Goal: Information Seeking & Learning: Learn about a topic

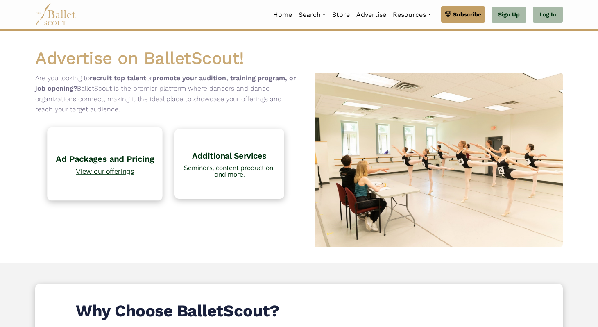
scroll to position [27, 0]
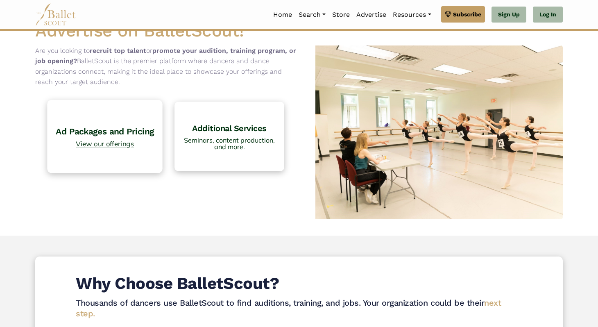
click at [113, 127] on h4 "Ad Packages and Pricing" at bounding box center [105, 131] width 107 height 11
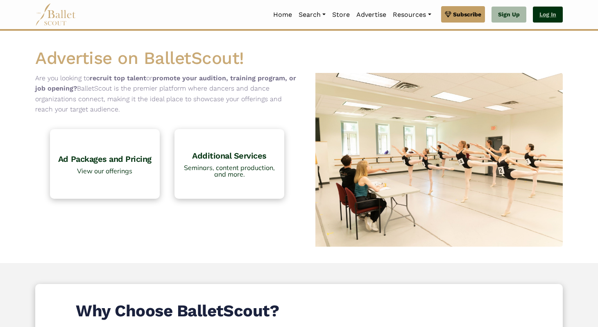
click at [553, 14] on link "Log In" at bounding box center [548, 15] width 30 height 16
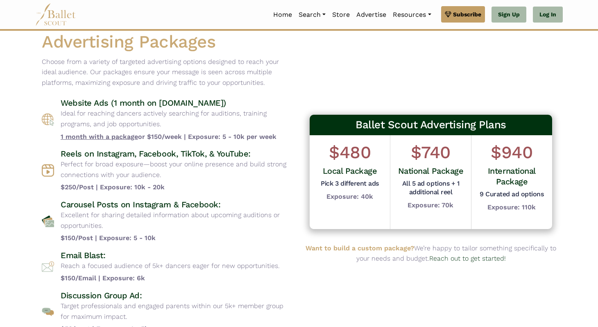
scroll to position [18, 0]
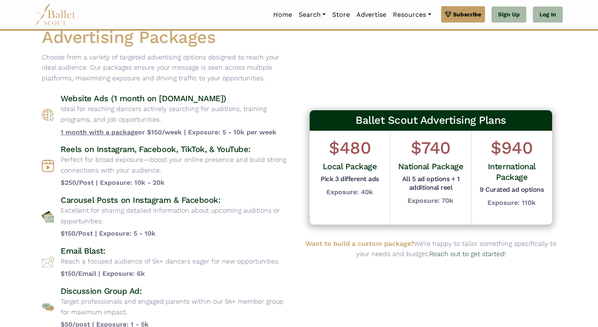
click at [88, 104] on p "Ideal for reaching dancers actively searching for auditions, training programs,…" at bounding box center [177, 114] width 232 height 21
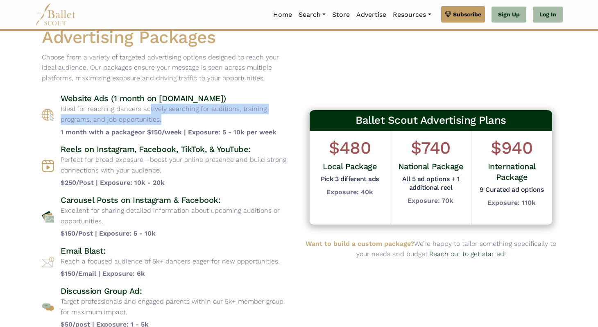
click at [88, 104] on p "Ideal for reaching dancers actively searching for auditions, training programs,…" at bounding box center [177, 114] width 232 height 21
click at [126, 104] on p "Ideal for reaching dancers actively searching for auditions, training programs,…" at bounding box center [177, 114] width 232 height 21
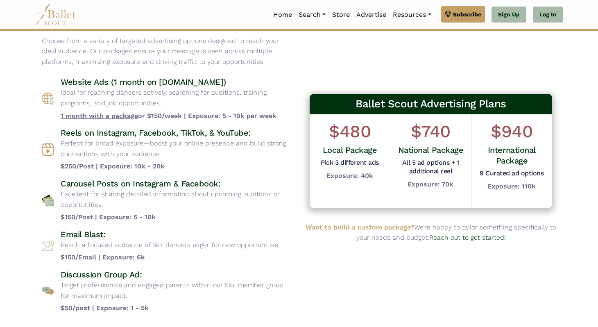
scroll to position [40, 0]
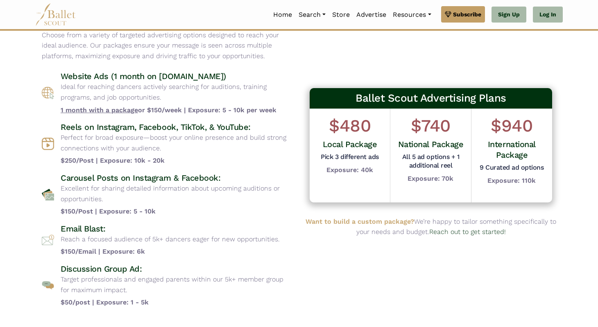
click at [112, 141] on p "Perfect for broad exposure—boost your online presence and build strong connecti…" at bounding box center [177, 142] width 232 height 21
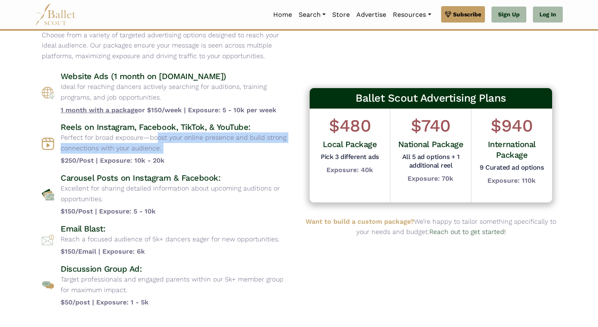
click at [112, 141] on p "Perfect for broad exposure—boost your online presence and build strong connecti…" at bounding box center [177, 142] width 232 height 21
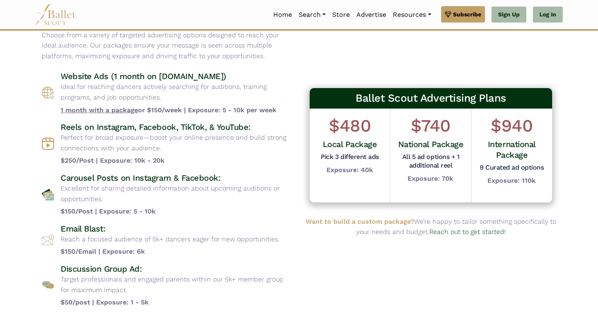
click at [93, 128] on h4 "Reels on Instagram, Facebook, TikTok, & YouTube:" at bounding box center [177, 127] width 232 height 11
click at [94, 183] on p "Excellent for sharing detailed information about upcoming auditions or opportun…" at bounding box center [177, 193] width 232 height 21
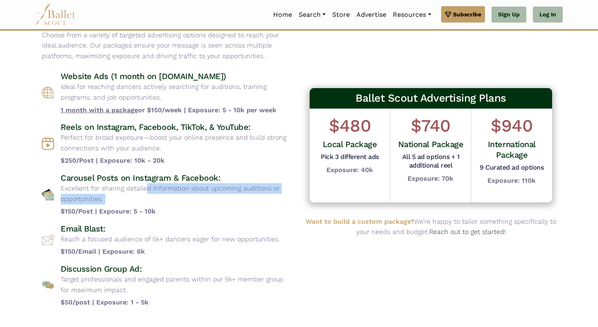
scroll to position [54, 0]
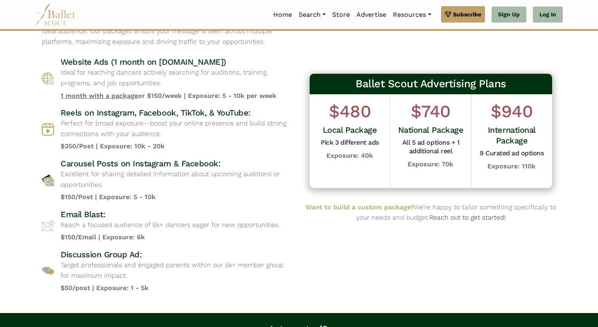
click at [84, 213] on h4 "Email Blast:" at bounding box center [170, 214] width 219 height 11
click at [102, 258] on h4 "Discussion Group Ad:" at bounding box center [177, 254] width 232 height 11
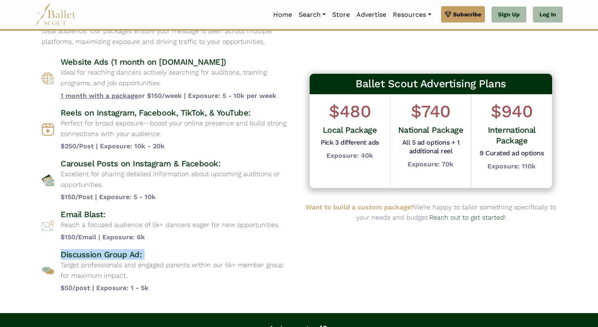
click at [102, 258] on h4 "Discussion Group Ad:" at bounding box center [177, 254] width 232 height 11
click at [133, 263] on p "Target professionals and engaged parents within our 5k+ member group for maximu…" at bounding box center [177, 269] width 232 height 21
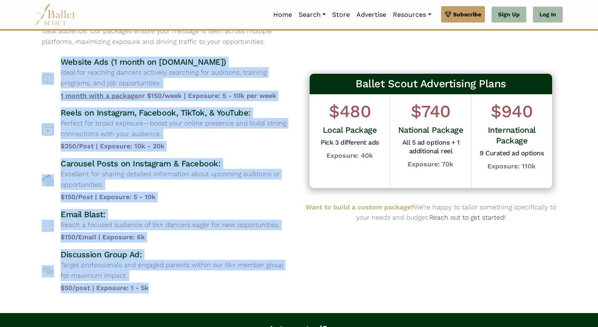
drag, startPoint x: 206, startPoint y: 292, endPoint x: 13, endPoint y: 55, distance: 305.8
click at [13, 54] on body "Premium Feature Make this audition season count. Upgrade to premium for access …" at bounding box center [299, 219] width 598 height 546
click at [13, 55] on body "Premium Feature Make this audition season count. Upgrade to premium for access …" at bounding box center [299, 219] width 598 height 546
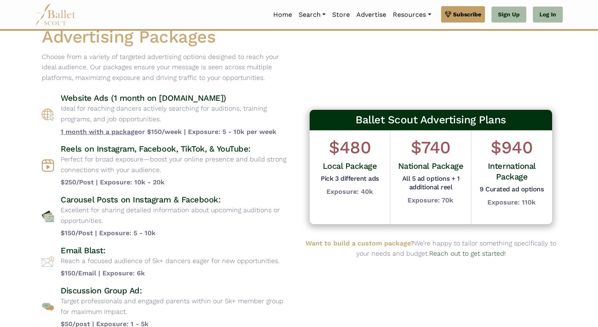
scroll to position [0, 0]
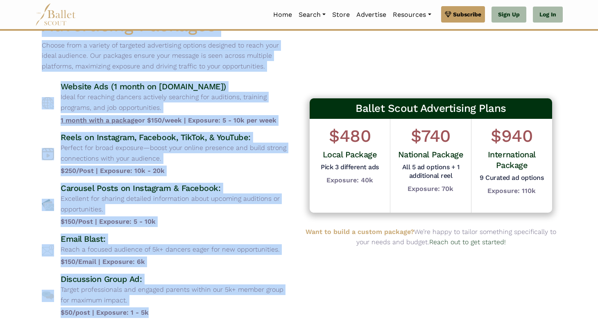
drag, startPoint x: 23, startPoint y: 46, endPoint x: 264, endPoint y: 326, distance: 369.7
click at [264, 326] on body "Premium Feature Make this audition season count. Upgrade to premium for access …" at bounding box center [299, 244] width 598 height 546
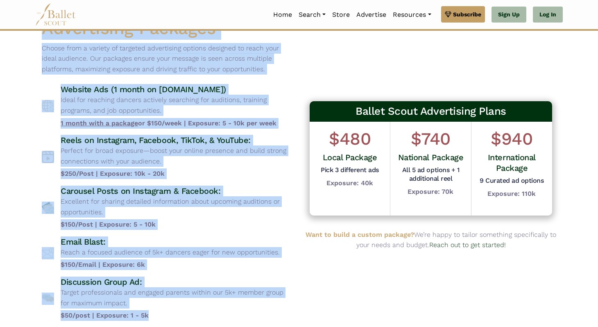
scroll to position [0, 0]
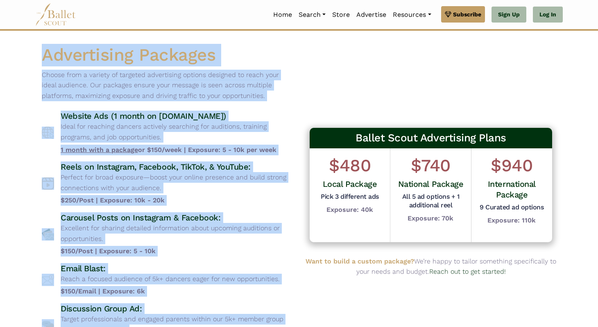
drag, startPoint x: 160, startPoint y: 217, endPoint x: 37, endPoint y: 59, distance: 199.8
click at [37, 59] on div "Advertising Packages Choose from a variety of targeted advertising options desi…" at bounding box center [167, 199] width 264 height 310
click at [37, 58] on div "Advertising Packages Choose from a variety of targeted advertising options desi…" at bounding box center [167, 199] width 264 height 310
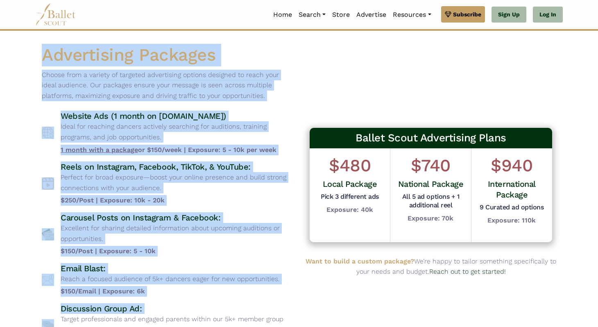
drag, startPoint x: 37, startPoint y: 58, endPoint x: 237, endPoint y: 323, distance: 331.8
click at [237, 323] on div "Advertising Packages Choose from a variety of targeted advertising options desi…" at bounding box center [167, 199] width 264 height 310
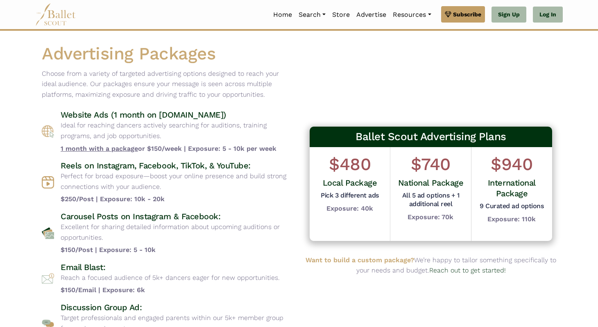
click at [237, 323] on p "Target professionals and engaged parents within our 5k+ member group for maximu…" at bounding box center [177, 322] width 232 height 21
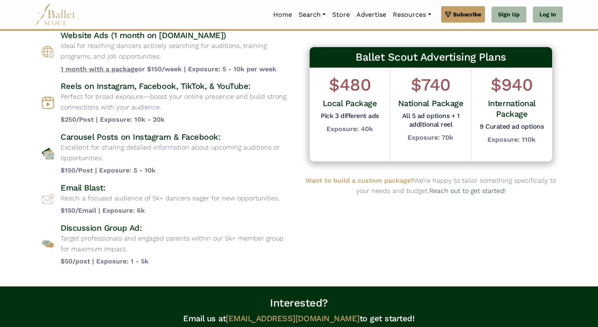
scroll to position [83, 0]
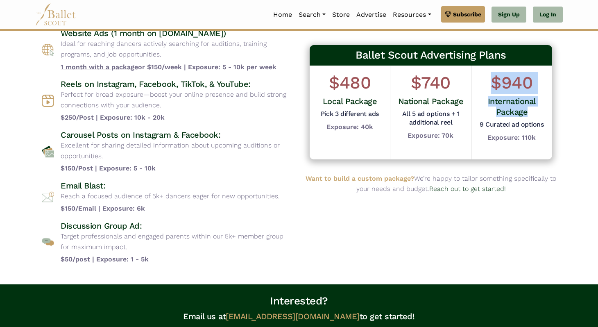
drag, startPoint x: 495, startPoint y: 83, endPoint x: 526, endPoint y: 109, distance: 39.8
click at [526, 109] on div "$940 International Package 9 Curated ad options Exposure: 110k" at bounding box center [511, 107] width 68 height 71
click at [526, 109] on h4 "International Package" at bounding box center [511, 106] width 68 height 21
drag, startPoint x: 535, startPoint y: 135, endPoint x: 489, endPoint y: 79, distance: 72.4
click at [489, 79] on div "$940 International Package 9 Curated ad options Exposure: 110k" at bounding box center [511, 107] width 68 height 71
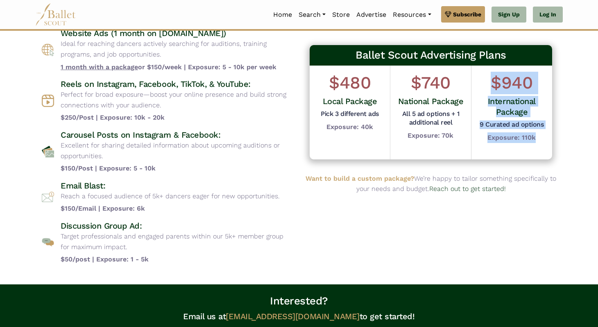
click at [489, 79] on h1 "$940" at bounding box center [511, 83] width 68 height 23
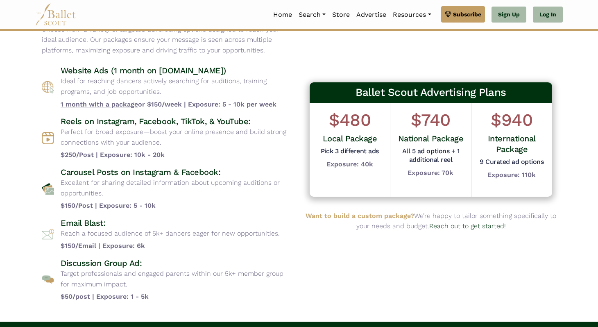
scroll to position [42, 0]
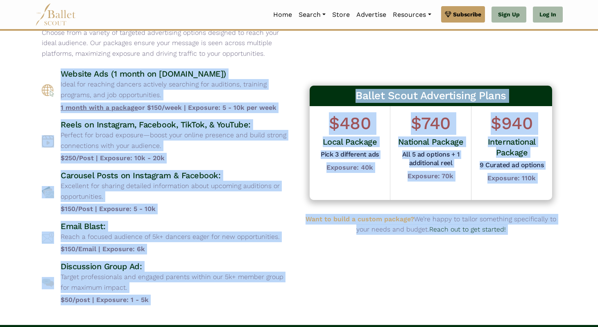
drag, startPoint x: 60, startPoint y: 74, endPoint x: 282, endPoint y: 311, distance: 324.9
click at [282, 311] on body "Premium Feature Make this audition season count. Upgrade to premium for access …" at bounding box center [299, 231] width 598 height 546
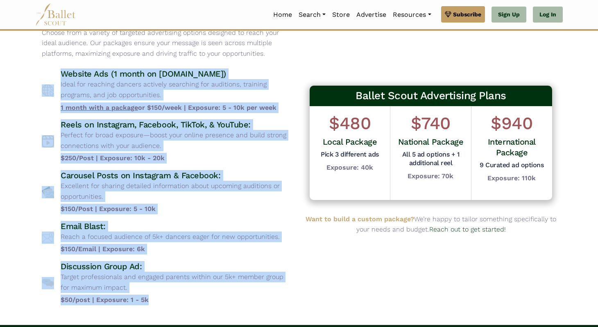
drag, startPoint x: 209, startPoint y: 302, endPoint x: 33, endPoint y: 82, distance: 281.3
click at [33, 82] on div "Advertising Packages Choose from a variety of targeted advertising options desi…" at bounding box center [299, 157] width 540 height 310
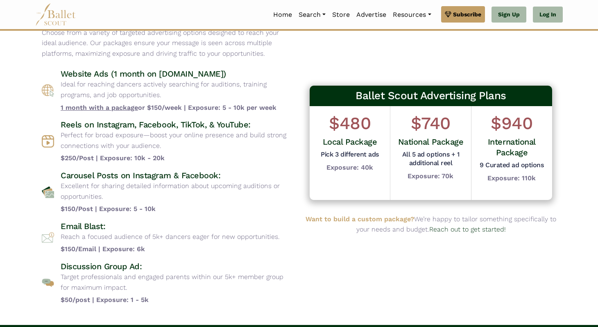
click at [38, 72] on div "Advertising Packages Choose from a variety of targeted advertising options desi…" at bounding box center [167, 157] width 264 height 310
drag, startPoint x: 38, startPoint y: 72, endPoint x: 238, endPoint y: 308, distance: 309.0
click at [238, 308] on div "Advertising Packages Choose from a variety of targeted advertising options desi…" at bounding box center [167, 157] width 264 height 310
drag, startPoint x: 238, startPoint y: 308, endPoint x: 36, endPoint y: 92, distance: 295.7
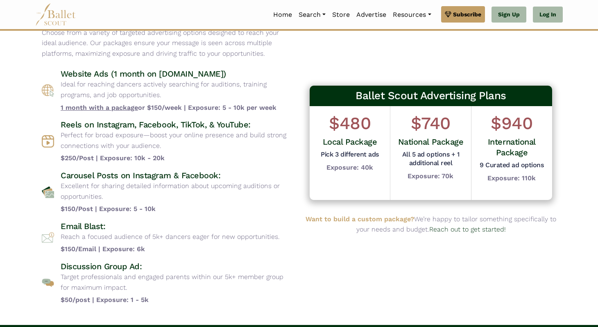
click at [36, 92] on div "Advertising Packages Choose from a variety of targeted advertising options desi…" at bounding box center [167, 157] width 264 height 310
click at [38, 79] on div "Advertising Packages Choose from a variety of targeted advertising options desi…" at bounding box center [167, 157] width 264 height 310
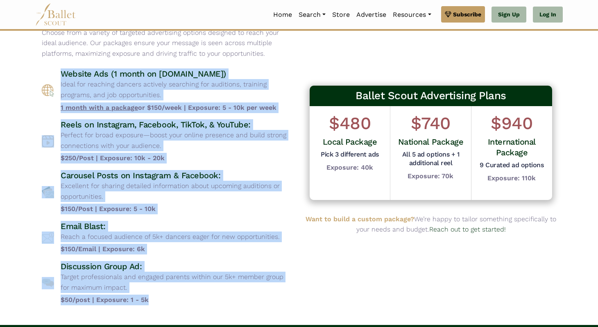
drag, startPoint x: 47, startPoint y: 69, endPoint x: 210, endPoint y: 302, distance: 284.5
click at [210, 302] on div "Website Ads (1 month on www.balletscout.info) Ideal for reaching dancers active…" at bounding box center [167, 186] width 250 height 236
click at [210, 302] on b "$50/post | Exposure: 1 - 5k" at bounding box center [177, 299] width 232 height 11
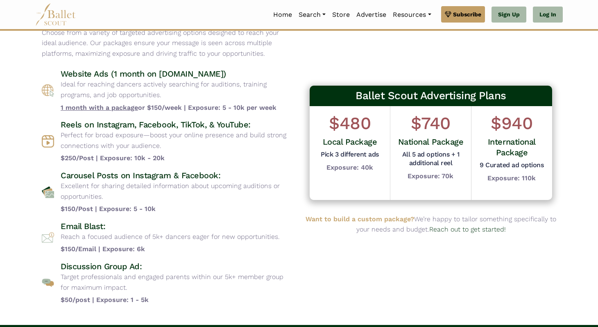
drag, startPoint x: 210, startPoint y: 302, endPoint x: 0, endPoint y: 76, distance: 308.8
click at [0, 76] on body "Premium Feature Make this audition season count. Upgrade to premium for access …" at bounding box center [299, 231] width 598 height 546
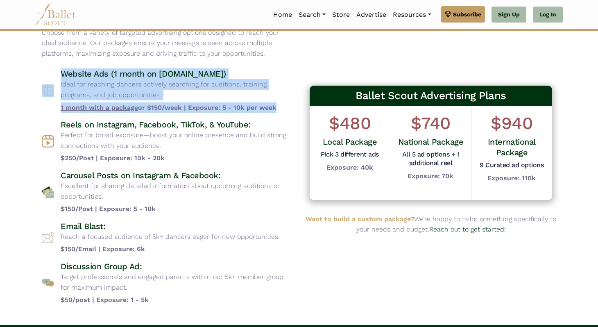
drag, startPoint x: 15, startPoint y: 69, endPoint x: 38, endPoint y: 125, distance: 61.0
click at [38, 125] on body "Premium Feature Make this audition season count. Upgrade to premium for access …" at bounding box center [299, 231] width 598 height 546
click at [38, 125] on div "Advertising Packages Choose from a variety of targeted advertising options desi…" at bounding box center [167, 157] width 264 height 310
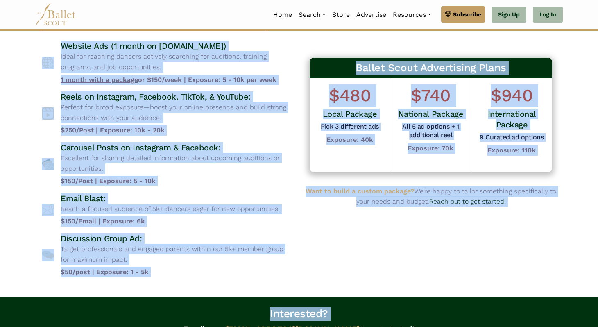
scroll to position [78, 0]
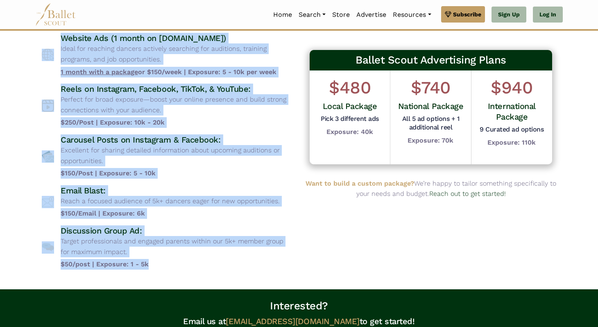
drag, startPoint x: 32, startPoint y: 61, endPoint x: 196, endPoint y: 268, distance: 263.1
click at [196, 268] on div "Advertising Packages Choose from a variety of targeted advertising options desi…" at bounding box center [299, 121] width 540 height 310
click at [196, 268] on b "$50/post | Exposure: 1 - 5k" at bounding box center [177, 264] width 232 height 11
drag, startPoint x: 196, startPoint y: 268, endPoint x: 0, endPoint y: 38, distance: 301.7
click at [0, 38] on body "Premium Feature Make this audition season count. Upgrade to premium for access …" at bounding box center [299, 195] width 598 height 546
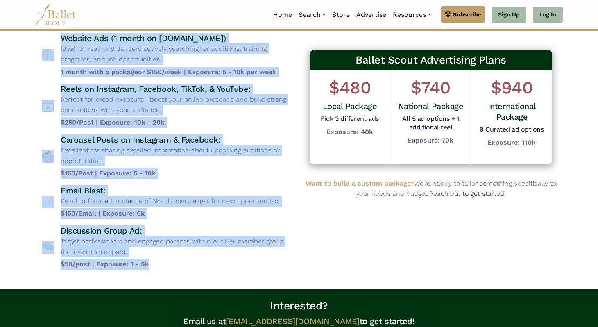
click at [0, 38] on body "Premium Feature Make this audition season count. Upgrade to premium for access …" at bounding box center [299, 195] width 598 height 546
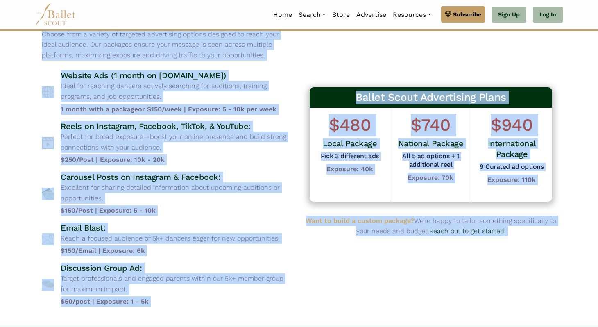
scroll to position [70, 0]
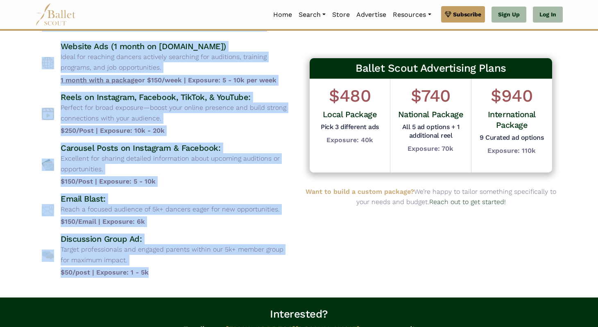
drag, startPoint x: 33, startPoint y: 42, endPoint x: 197, endPoint y: 271, distance: 281.0
click at [197, 271] on div "Advertising Packages Choose from a variety of targeted advertising options desi…" at bounding box center [299, 129] width 540 height 310
click at [197, 271] on b "$50/post | Exposure: 1 - 5k" at bounding box center [177, 272] width 232 height 11
drag, startPoint x: 197, startPoint y: 271, endPoint x: 18, endPoint y: 74, distance: 265.4
click at [18, 74] on body "Premium Feature Make this audition season count. Upgrade to premium for access …" at bounding box center [299, 203] width 598 height 546
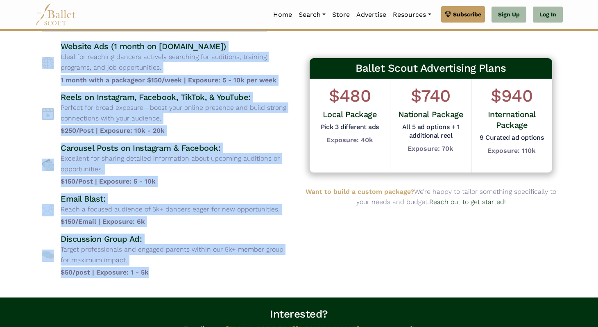
click at [18, 74] on body "Premium Feature Make this audition season count. Upgrade to premium for access …" at bounding box center [299, 203] width 598 height 546
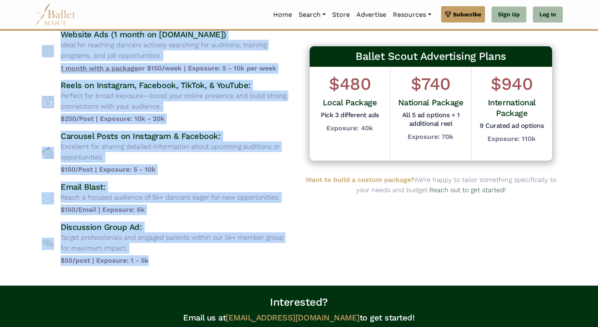
scroll to position [104, 0]
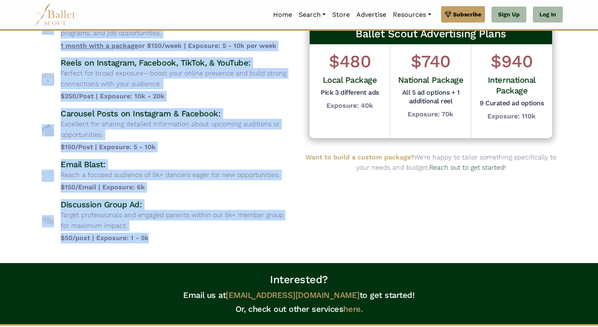
drag, startPoint x: 40, startPoint y: 61, endPoint x: 160, endPoint y: 233, distance: 209.8
click at [160, 233] on div "Advertising Packages Choose from a variety of targeted advertising options desi…" at bounding box center [167, 95] width 264 height 310
click at [160, 233] on b "$50/post | Exposure: 1 - 5k" at bounding box center [177, 237] width 232 height 11
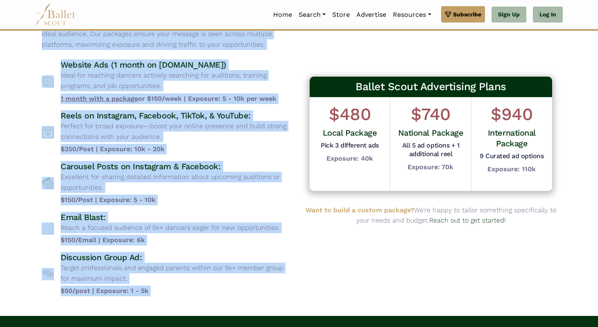
scroll to position [0, 0]
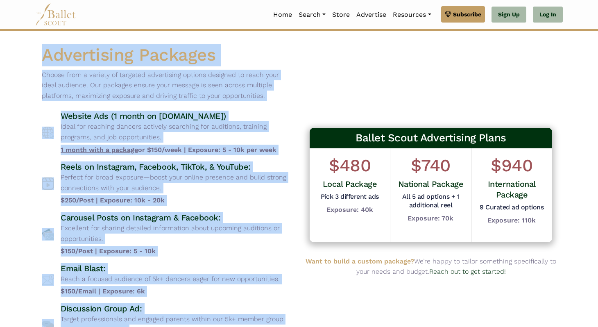
drag, startPoint x: 160, startPoint y: 233, endPoint x: 21, endPoint y: 50, distance: 229.9
click at [21, 50] on body "Premium Feature Make this audition season count. Upgrade to premium for access …" at bounding box center [299, 273] width 598 height 546
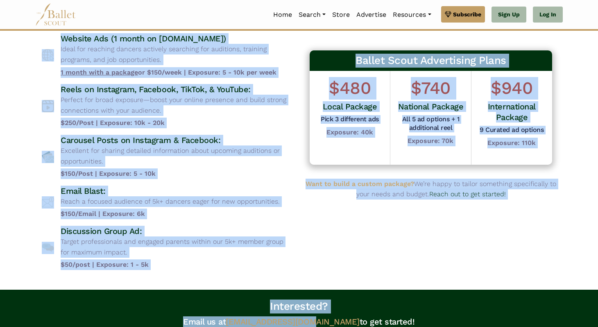
scroll to position [101, 0]
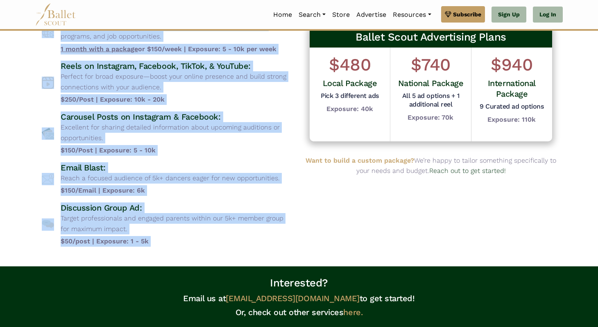
drag, startPoint x: 21, startPoint y: 50, endPoint x: 190, endPoint y: 239, distance: 253.9
click at [190, 239] on body "Premium Feature Make this audition season count. Upgrade to premium for access …" at bounding box center [299, 172] width 598 height 546
click at [190, 239] on b "$50/post | Exposure: 1 - 5k" at bounding box center [177, 241] width 232 height 11
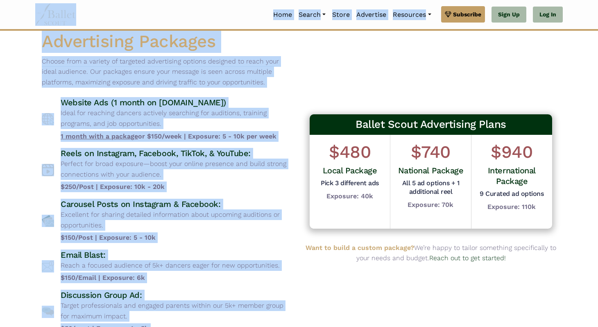
scroll to position [11, 0]
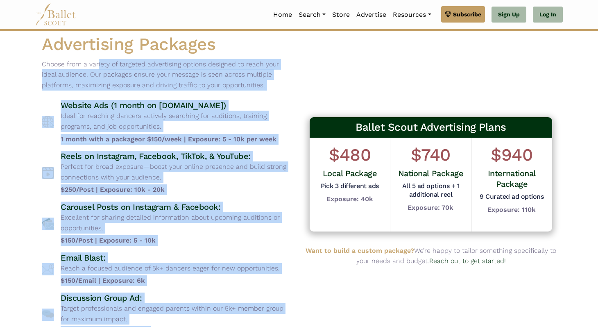
drag, startPoint x: 190, startPoint y: 239, endPoint x: 38, endPoint y: 56, distance: 238.3
click at [38, 56] on div "Advertising Packages Choose from a variety of targeted advertising options desi…" at bounding box center [167, 188] width 264 height 310
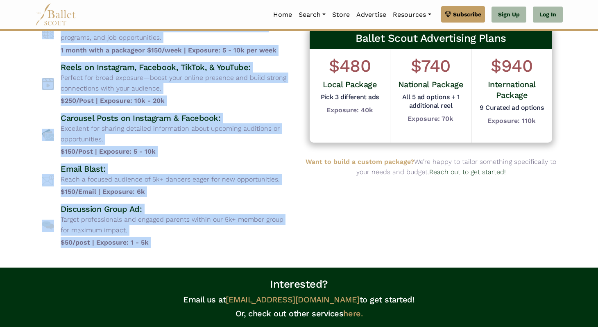
scroll to position [108, 0]
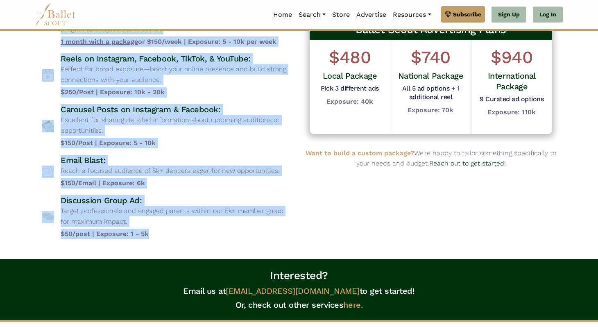
drag, startPoint x: 38, startPoint y: 53, endPoint x: 180, endPoint y: 235, distance: 230.1
click at [180, 235] on div "Advertising Packages Choose from a variety of targeted advertising options desi…" at bounding box center [167, 91] width 264 height 310
click at [180, 235] on b "$50/post | Exposure: 1 - 5k" at bounding box center [177, 233] width 232 height 11
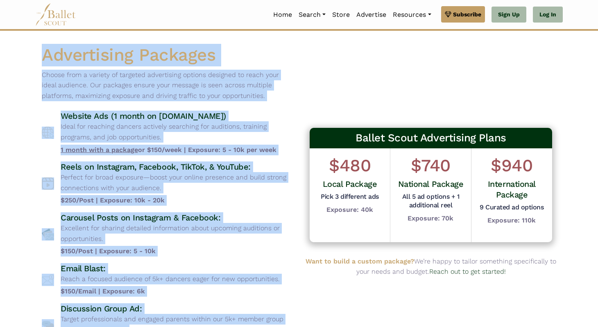
drag, startPoint x: 180, startPoint y: 235, endPoint x: 26, endPoint y: 63, distance: 230.2
click at [26, 63] on body "Premium Feature Make this audition season count. Upgrade to premium for access …" at bounding box center [299, 273] width 598 height 546
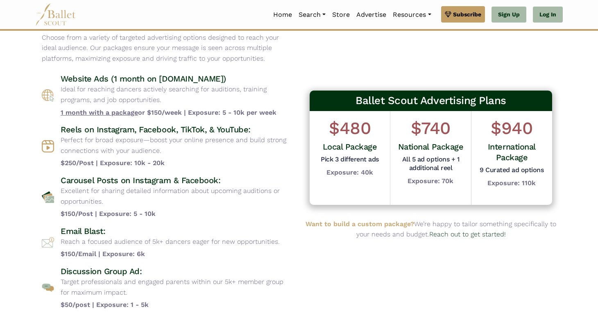
scroll to position [42, 0]
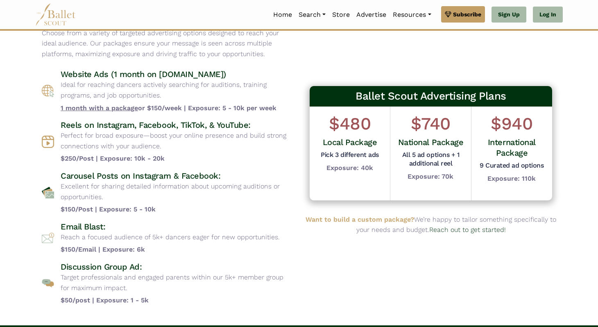
click at [88, 188] on p "Excellent for sharing detailed information about upcoming auditions or opportun…" at bounding box center [177, 191] width 232 height 21
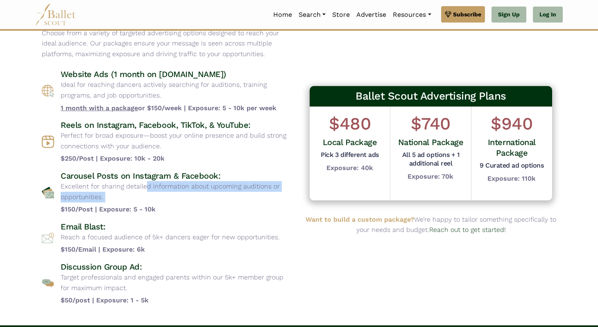
click at [88, 188] on p "Excellent for sharing detailed information about upcoming auditions or opportun…" at bounding box center [177, 191] width 232 height 21
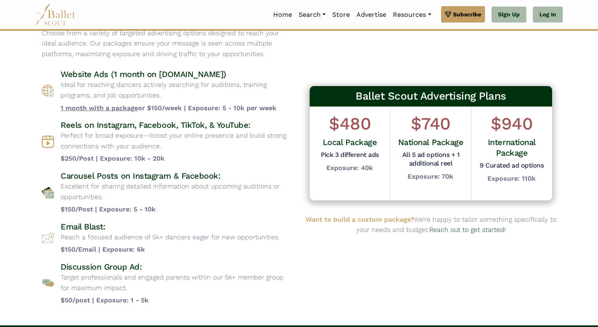
click at [99, 144] on p "Perfect for broad exposure—boost your online presence and build strong connecti…" at bounding box center [177, 140] width 232 height 21
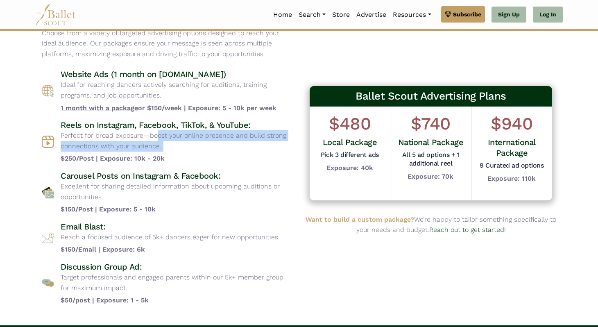
click at [99, 144] on p "Perfect for broad exposure—boost your online presence and build strong connecti…" at bounding box center [177, 140] width 232 height 21
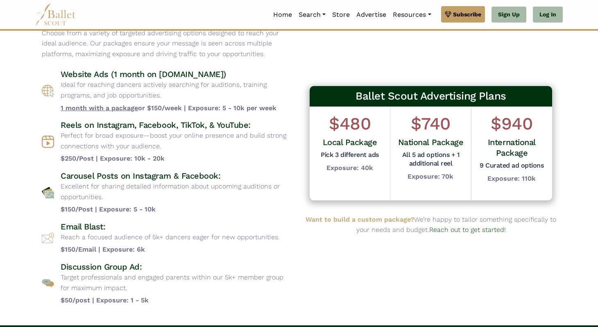
click at [107, 97] on p "Ideal for reaching dancers actively searching for auditions, training programs,…" at bounding box center [177, 89] width 232 height 21
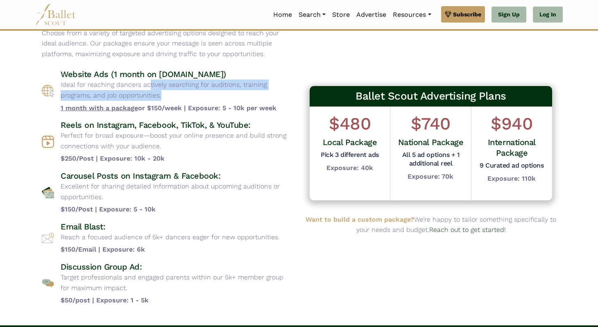
click at [107, 97] on p "Ideal for reaching dancers actively searching for auditions, training programs,…" at bounding box center [177, 89] width 232 height 21
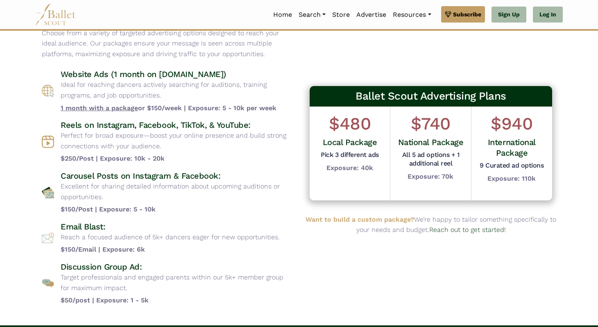
click at [105, 137] on p "Perfect for broad exposure—boost your online presence and build strong connecti…" at bounding box center [177, 140] width 232 height 21
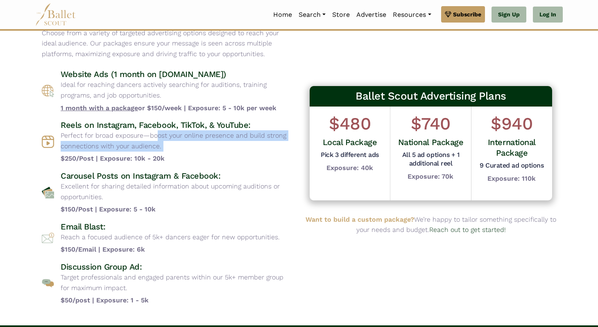
click at [105, 137] on p "Perfect for broad exposure—boost your online presence and build strong connecti…" at bounding box center [177, 140] width 232 height 21
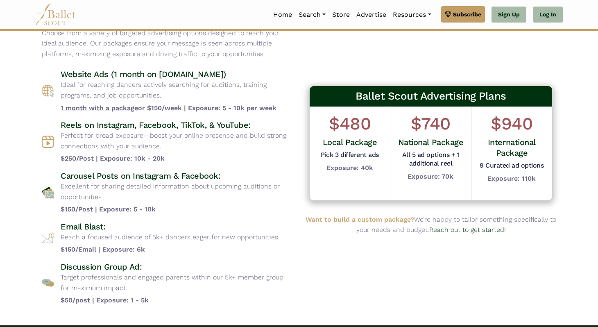
click at [133, 89] on p "Ideal for reaching dancers actively searching for auditions, training programs,…" at bounding box center [177, 89] width 232 height 21
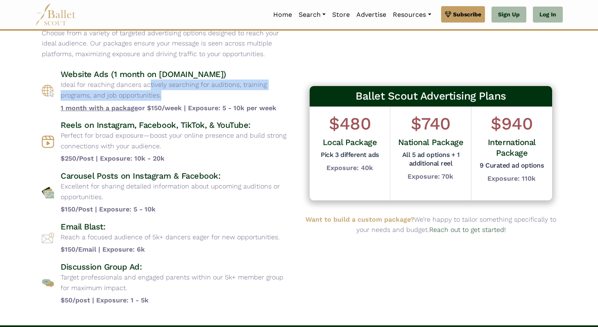
click at [133, 89] on p "Ideal for reaching dancers actively searching for auditions, training programs,…" at bounding box center [177, 89] width 232 height 21
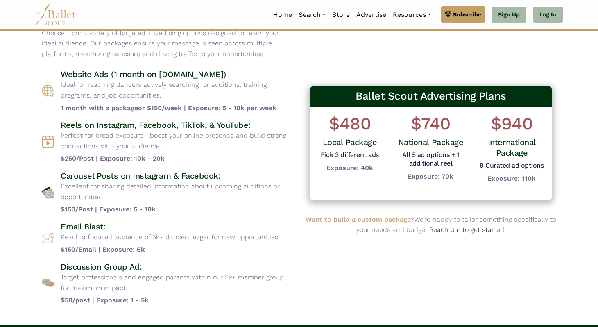
click at [131, 134] on p "Perfect for broad exposure—boost your online presence and build strong connecti…" at bounding box center [177, 140] width 232 height 21
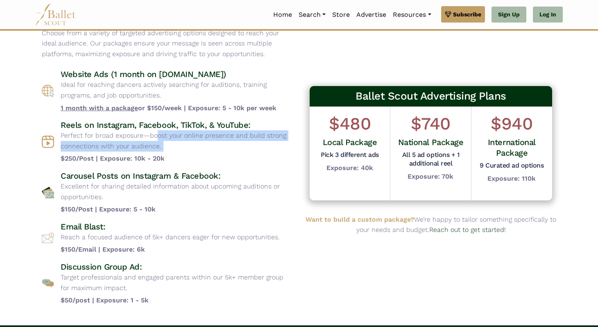
click at [131, 134] on p "Perfect for broad exposure—boost your online presence and build strong connecti…" at bounding box center [177, 140] width 232 height 21
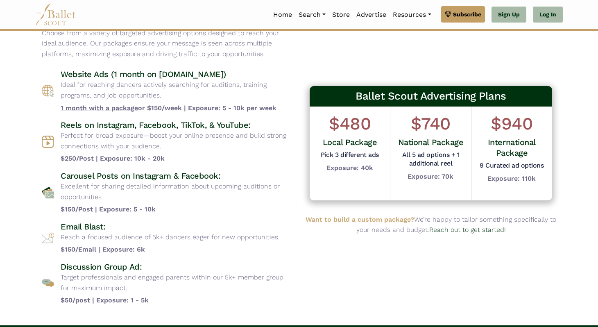
click at [135, 80] on p "Ideal for reaching dancers actively searching for auditions, training programs,…" at bounding box center [177, 89] width 232 height 21
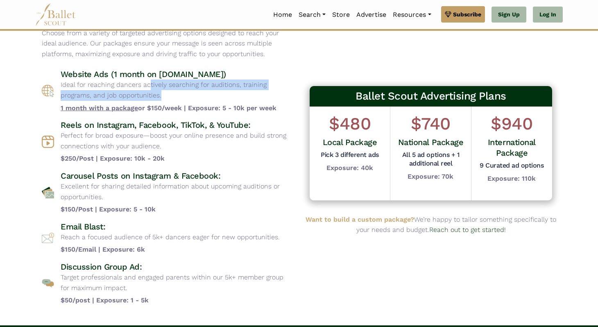
click at [135, 80] on p "Ideal for reaching dancers actively searching for auditions, training programs,…" at bounding box center [177, 89] width 232 height 21
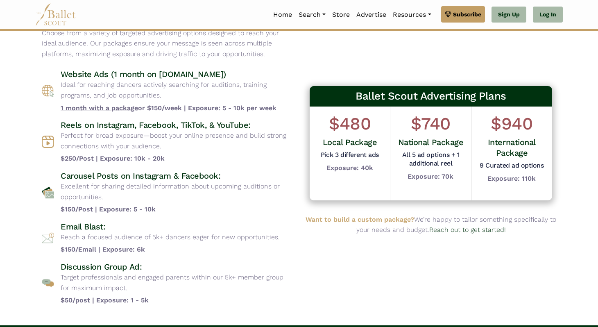
click at [139, 83] on p "Ideal for reaching dancers actively searching for auditions, training programs,…" at bounding box center [177, 89] width 232 height 21
click at [133, 135] on p "Perfect for broad exposure—boost your online presence and build strong connecti…" at bounding box center [177, 140] width 232 height 21
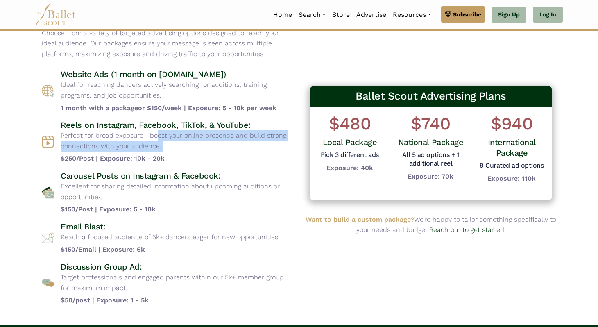
click at [133, 135] on p "Perfect for broad exposure—boost your online presence and build strong connecti…" at bounding box center [177, 140] width 232 height 21
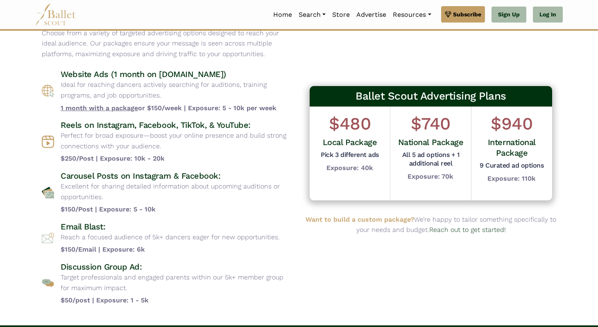
click at [138, 89] on p "Ideal for reaching dancers actively searching for auditions, training programs,…" at bounding box center [177, 89] width 232 height 21
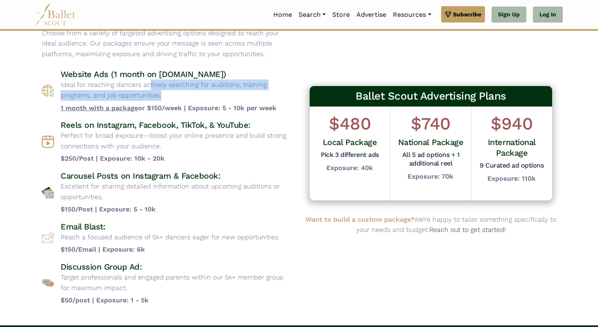
click at [138, 89] on p "Ideal for reaching dancers actively searching for auditions, training programs,…" at bounding box center [177, 89] width 232 height 21
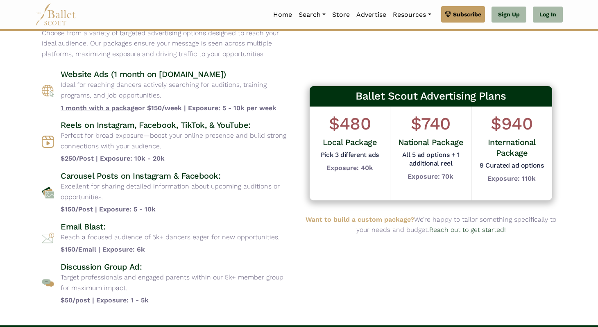
click at [156, 78] on h4 "Website Ads (1 month on www.balletscout.info)" at bounding box center [177, 74] width 232 height 11
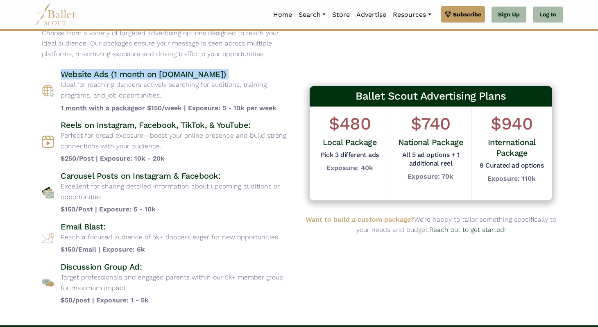
click at [156, 78] on h4 "Website Ads (1 month on www.balletscout.info)" at bounding box center [177, 74] width 232 height 11
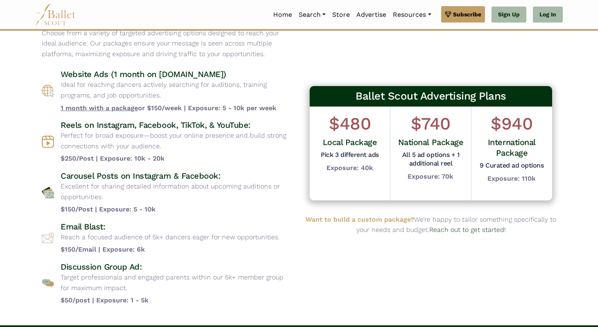
click at [141, 81] on p "Ideal for reaching dancers actively searching for auditions, training programs,…" at bounding box center [177, 89] width 232 height 21
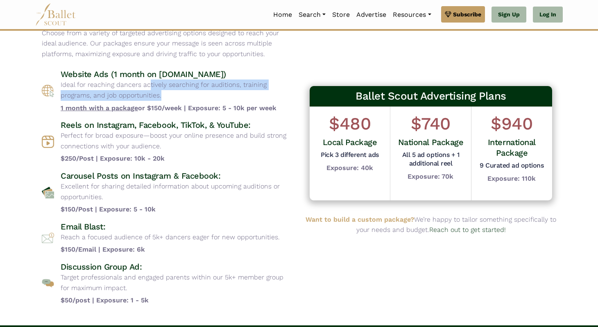
click at [141, 81] on p "Ideal for reaching dancers actively searching for auditions, training programs,…" at bounding box center [177, 89] width 232 height 21
click at [131, 90] on p "Ideal for reaching dancers actively searching for auditions, training programs,…" at bounding box center [177, 89] width 232 height 21
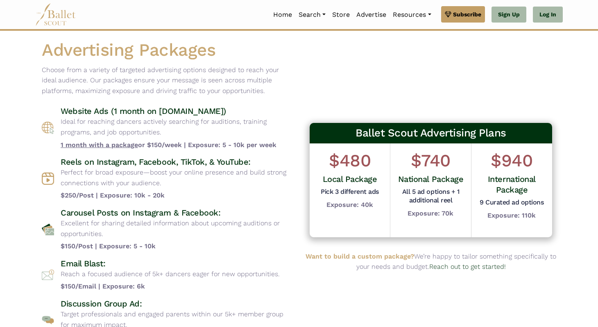
scroll to position [0, 0]
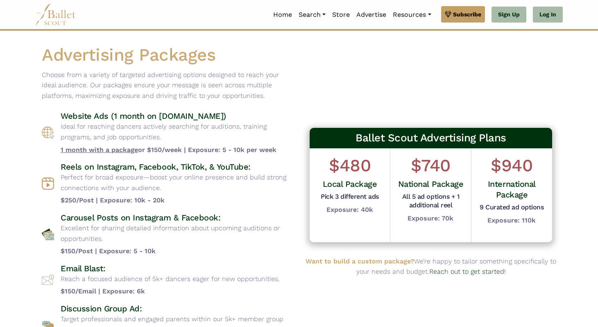
drag, startPoint x: 31, startPoint y: 61, endPoint x: 220, endPoint y: 234, distance: 256.7
click at [220, 234] on div "Advertising Packages Choose from a variety of targeted advertising options desi…" at bounding box center [299, 199] width 540 height 310
click at [220, 234] on p "Excellent for sharing detailed information about upcoming auditions or opportun…" at bounding box center [177, 233] width 232 height 21
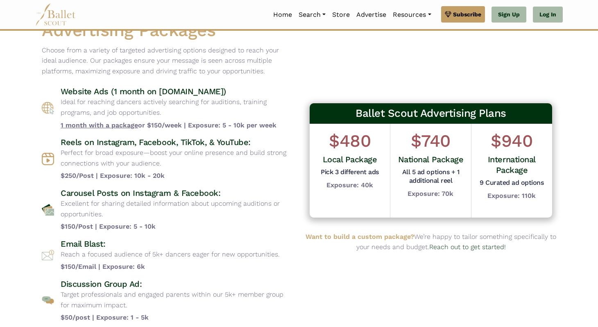
scroll to position [23, 0]
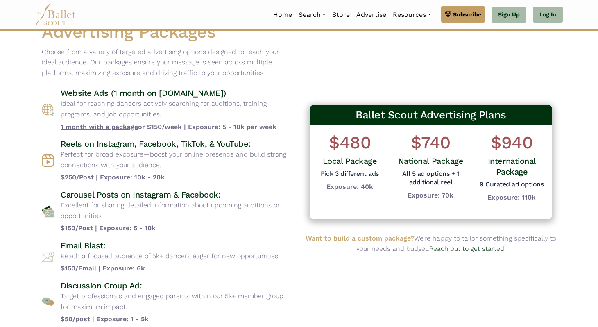
drag, startPoint x: 166, startPoint y: 182, endPoint x: 61, endPoint y: 99, distance: 134.0
click at [61, 99] on div "Website Ads (1 month on www.balletscout.info) Ideal for reaching dancers active…" at bounding box center [167, 206] width 250 height 236
click at [42, 59] on p "Choose from a variety of targeted advertising options designed to reach your id…" at bounding box center [167, 63] width 250 height 32
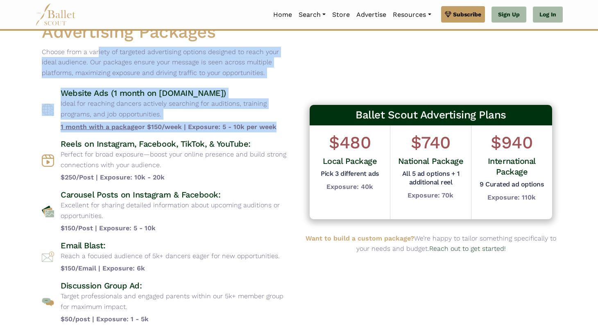
drag, startPoint x: 42, startPoint y: 59, endPoint x: 143, endPoint y: 122, distance: 119.1
click at [143, 122] on div "Advertising Packages Choose from a variety of targeted advertising options desi…" at bounding box center [167, 176] width 264 height 310
click at [162, 107] on p "Ideal for reaching dancers actively searching for auditions, training programs,…" at bounding box center [177, 108] width 232 height 21
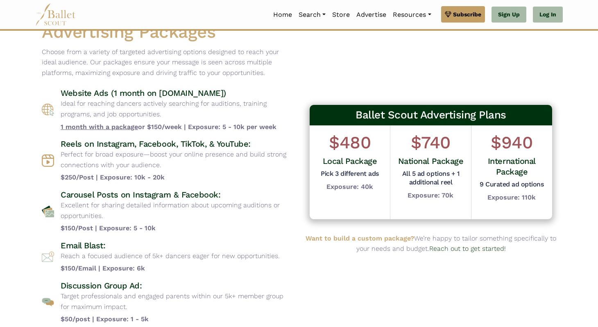
scroll to position [0, 0]
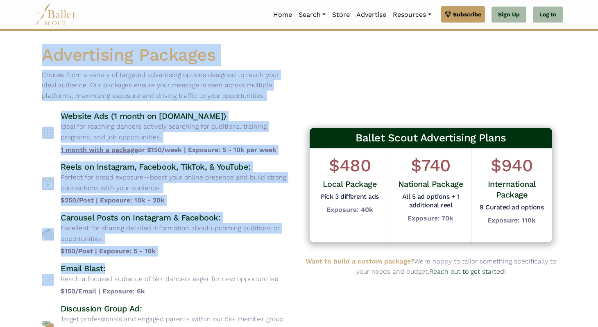
drag, startPoint x: 38, startPoint y: 54, endPoint x: 272, endPoint y: 266, distance: 315.9
click at [272, 266] on div "Advertising Packages Choose from a variety of targeted advertising options desi…" at bounding box center [167, 199] width 264 height 310
click at [272, 266] on h4 "Email Blast:" at bounding box center [170, 268] width 219 height 11
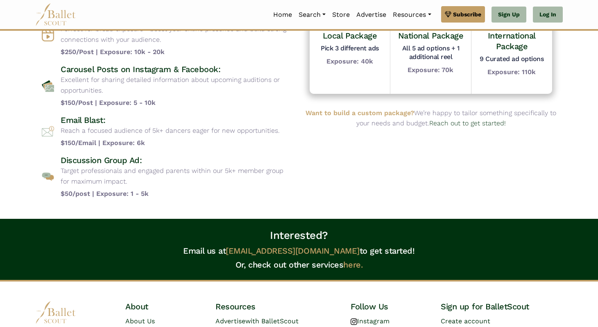
scroll to position [152, 0]
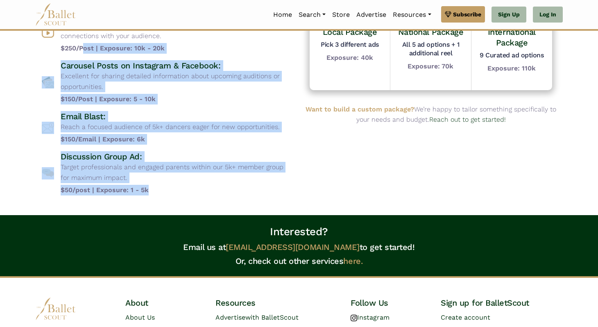
drag, startPoint x: 162, startPoint y: 186, endPoint x: 81, endPoint y: 52, distance: 156.5
click at [81, 52] on div "Website Ads (1 month on www.balletscout.info) Ideal for reaching dancers active…" at bounding box center [167, 77] width 250 height 236
click at [190, 176] on p "Target professionals and engaged parents within our 5k+ member group for maximu…" at bounding box center [177, 172] width 232 height 21
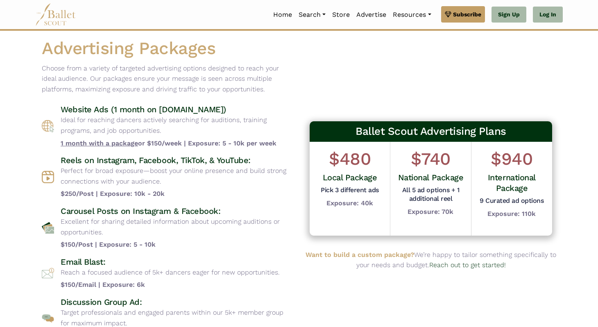
scroll to position [0, 0]
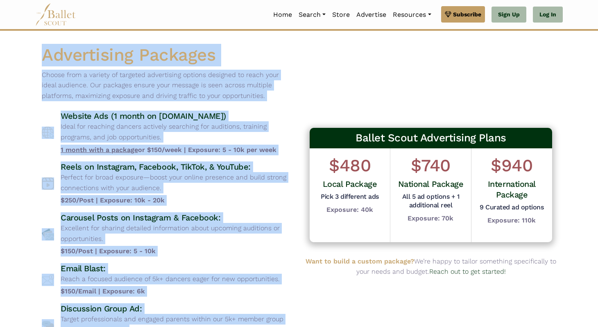
drag, startPoint x: 160, startPoint y: 185, endPoint x: 35, endPoint y: 56, distance: 180.1
click at [35, 56] on div "Advertising Packages Choose from a variety of targeted advertising options desi…" at bounding box center [299, 199] width 540 height 310
click at [35, 56] on div "Advertising Packages Choose from a variety of targeted advertising options desi…" at bounding box center [167, 199] width 264 height 310
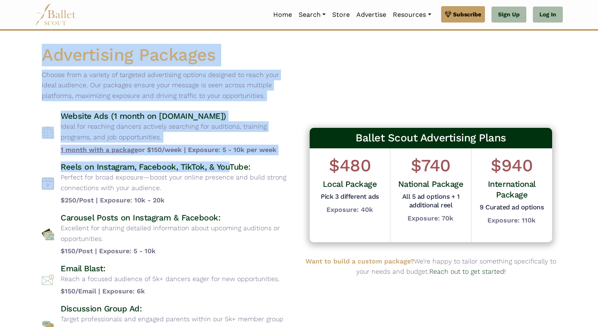
drag, startPoint x: 35, startPoint y: 56, endPoint x: 229, endPoint y: 168, distance: 224.3
click at [229, 168] on div "Advertising Packages Choose from a variety of targeted advertising options desi…" at bounding box center [167, 199] width 264 height 310
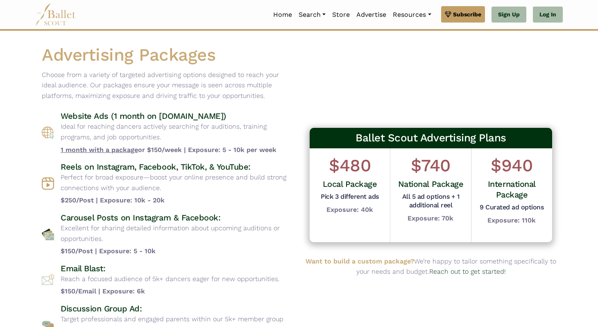
click at [230, 169] on h4 "Reels on Instagram, Facebook, TikTok, & YouTube:" at bounding box center [177, 166] width 232 height 11
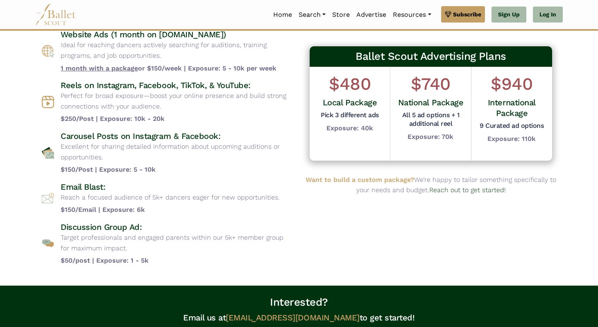
scroll to position [87, 0]
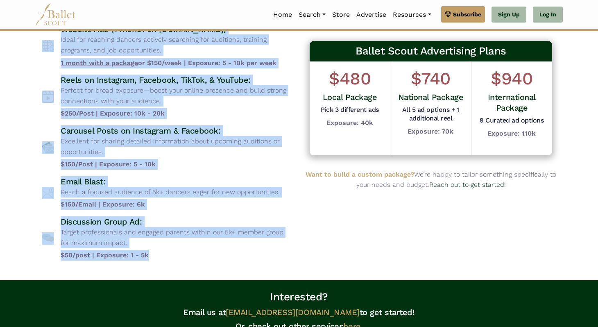
drag, startPoint x: 43, startPoint y: 59, endPoint x: 267, endPoint y: 255, distance: 297.4
click at [267, 255] on div "Advertising Packages Choose from a variety of targeted advertising options desi…" at bounding box center [167, 112] width 264 height 310
click at [267, 255] on b "$50/post | Exposure: 1 - 5k" at bounding box center [177, 255] width 232 height 11
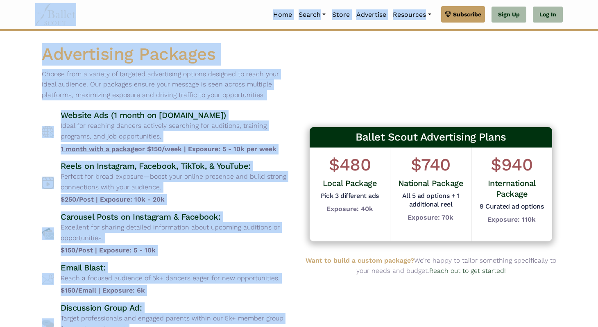
scroll to position [0, 0]
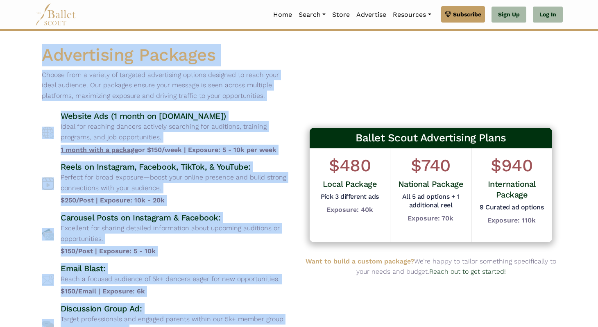
drag, startPoint x: 267, startPoint y: 255, endPoint x: 20, endPoint y: 46, distance: 323.6
click at [20, 45] on body "Premium Feature Make this audition season count. Upgrade to premium for access …" at bounding box center [299, 273] width 598 height 546
click at [20, 46] on body "Premium Feature Make this audition season count. Upgrade to premium for access …" at bounding box center [299, 273] width 598 height 546
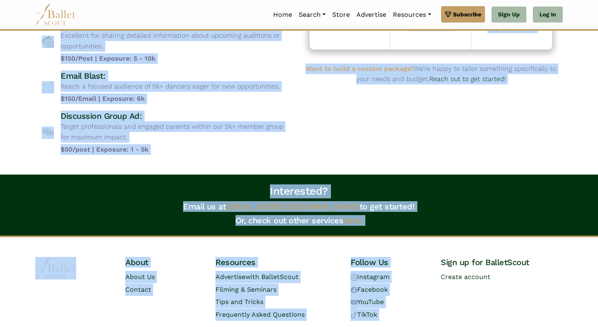
scroll to position [219, 0]
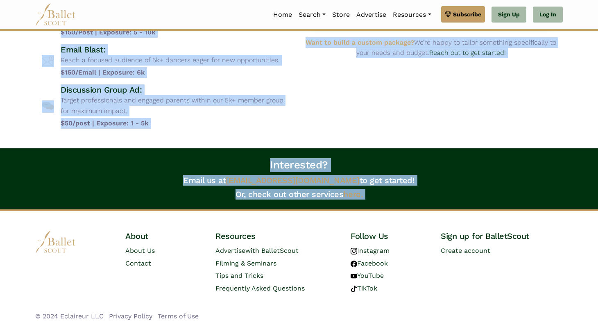
drag, startPoint x: 20, startPoint y: 46, endPoint x: 393, endPoint y: 203, distance: 404.5
click at [394, 203] on body "Premium Feature Make this audition season count. Upgrade to premium for access …" at bounding box center [299, 54] width 598 height 546
click at [393, 203] on h4 "Or, check out other services here." at bounding box center [298, 199] width 591 height 20
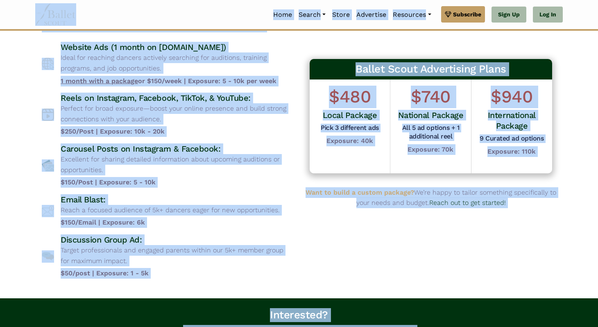
scroll to position [0, 0]
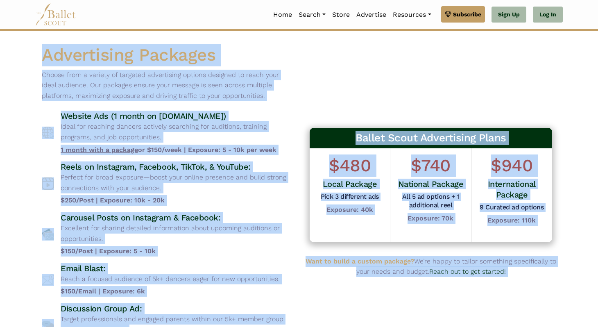
drag, startPoint x: 393, startPoint y: 203, endPoint x: 50, endPoint y: 34, distance: 382.4
click at [50, 34] on body "Premium Feature Make this audition season count. Upgrade to premium for access …" at bounding box center [299, 273] width 598 height 546
click at [49, 34] on body "Premium Feature Make this audition season count. Upgrade to premium for access …" at bounding box center [299, 273] width 598 height 546
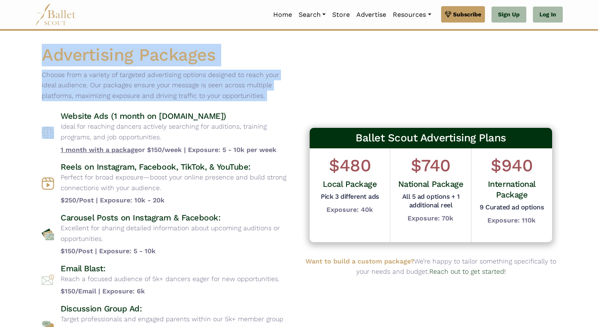
drag, startPoint x: 42, startPoint y: 40, endPoint x: 257, endPoint y: 106, distance: 224.8
click at [257, 106] on body "Premium Feature Make this audition season count. Upgrade to premium for access …" at bounding box center [299, 273] width 598 height 546
click at [245, 92] on p "Choose from a variety of targeted advertising options designed to reach your id…" at bounding box center [167, 86] width 250 height 32
drag, startPoint x: 245, startPoint y: 93, endPoint x: 87, endPoint y: 50, distance: 163.5
click at [90, 52] on div "Advertising Packages Choose from a variety of targeted advertising options desi…" at bounding box center [167, 199] width 264 height 310
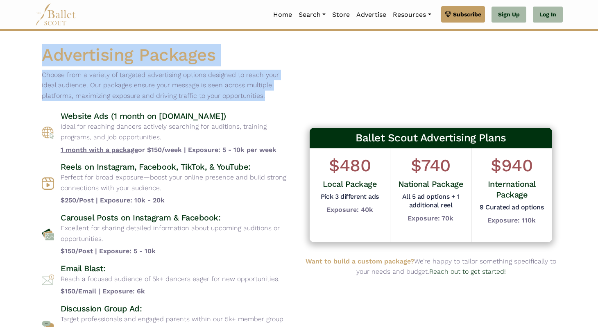
click at [83, 44] on h1 "Advertising Packages" at bounding box center [167, 55] width 250 height 23
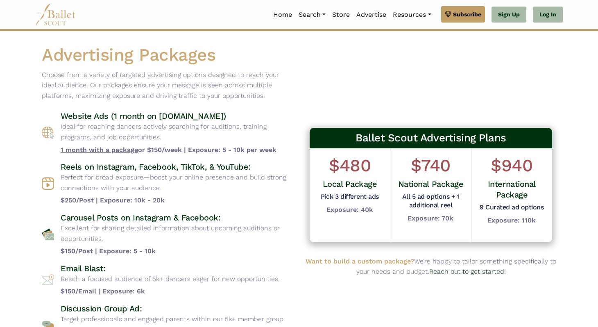
click at [70, 76] on p "Choose from a variety of targeted advertising options designed to reach your id…" at bounding box center [167, 86] width 250 height 32
click at [70, 75] on p "Choose from a variety of targeted advertising options designed to reach your id…" at bounding box center [167, 86] width 250 height 32
click at [71, 74] on p "Choose from a variety of targeted advertising options designed to reach your id…" at bounding box center [167, 86] width 250 height 32
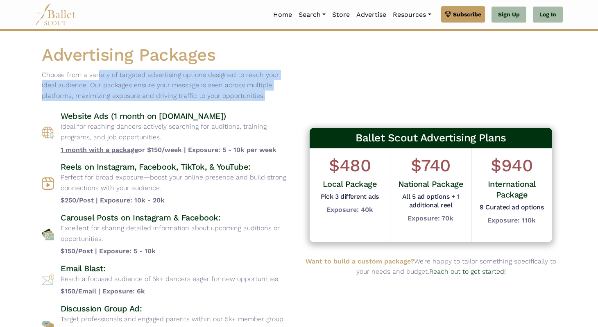
click at [71, 74] on p "Choose from a variety of targeted advertising options designed to reach your id…" at bounding box center [167, 86] width 250 height 32
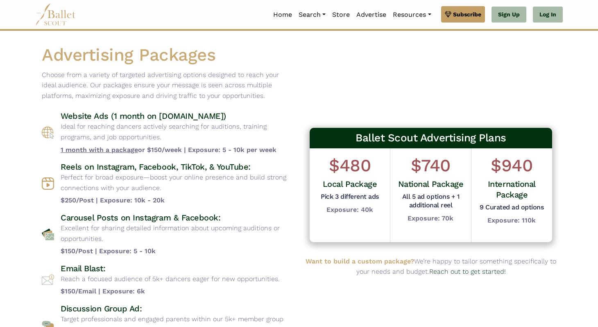
click at [102, 57] on h1 "Advertising Packages" at bounding box center [167, 55] width 250 height 23
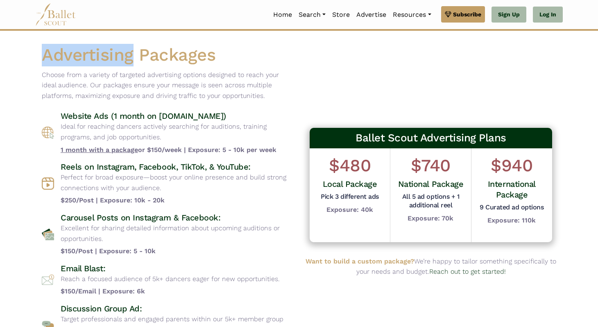
click at [102, 57] on h1 "Advertising Packages" at bounding box center [167, 55] width 250 height 23
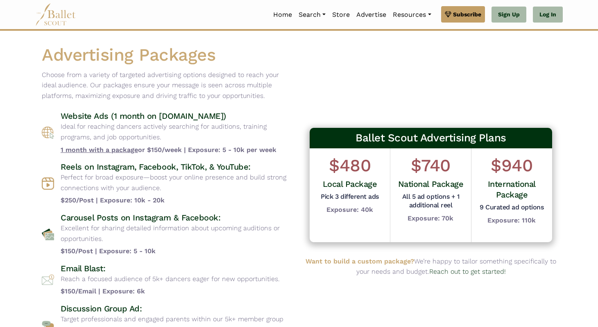
click at [124, 84] on p "Choose from a variety of targeted advertising options designed to reach your id…" at bounding box center [167, 86] width 250 height 32
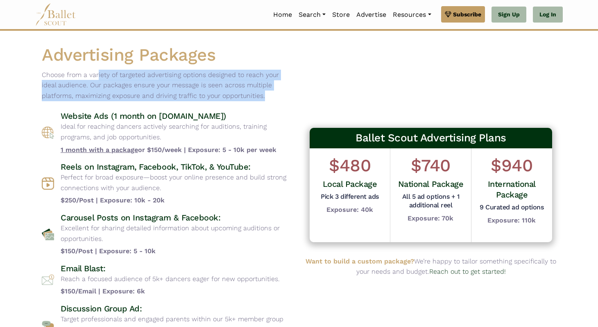
click at [124, 84] on p "Choose from a variety of targeted advertising options designed to reach your id…" at bounding box center [167, 86] width 250 height 32
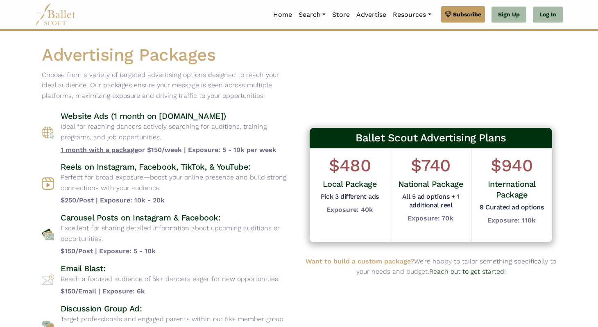
click at [129, 60] on h1 "Advertising Packages" at bounding box center [167, 55] width 250 height 23
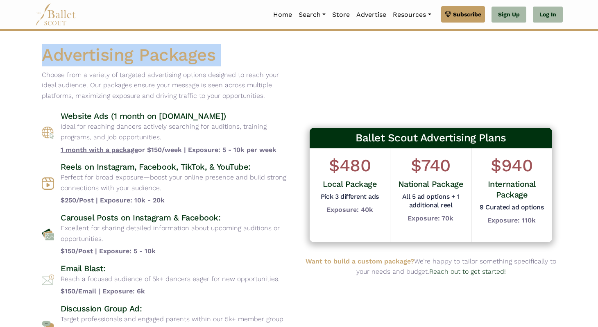
click at [129, 60] on h1 "Advertising Packages" at bounding box center [167, 55] width 250 height 23
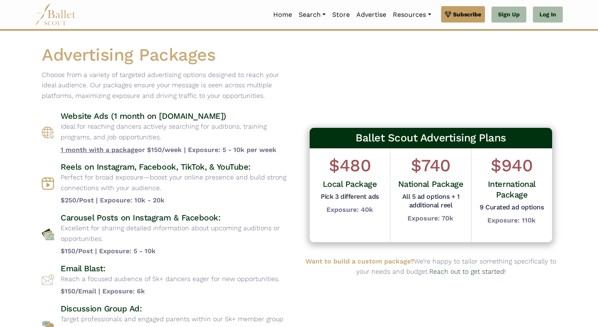
click at [131, 82] on p "Choose from a variety of targeted advertising options designed to reach your id…" at bounding box center [167, 86] width 250 height 32
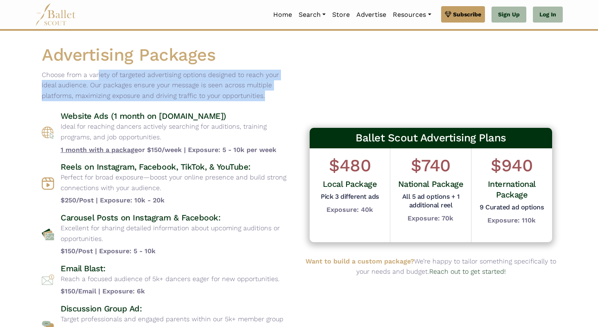
click at [131, 82] on p "Choose from a variety of targeted advertising options designed to reach your id…" at bounding box center [167, 86] width 250 height 32
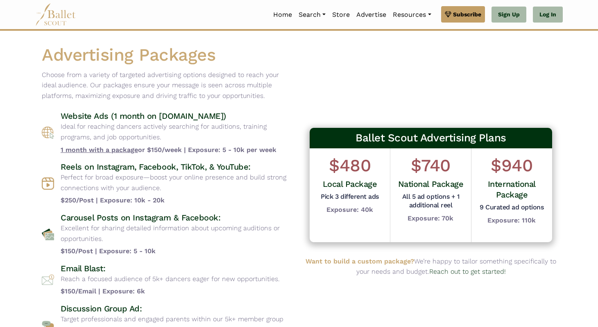
click at [130, 59] on h1 "Advertising Packages" at bounding box center [167, 55] width 250 height 23
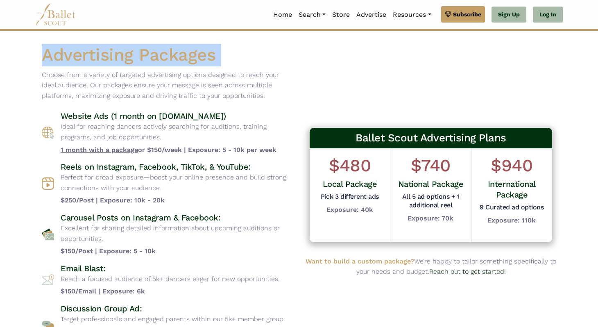
click at [130, 59] on h1 "Advertising Packages" at bounding box center [167, 55] width 250 height 23
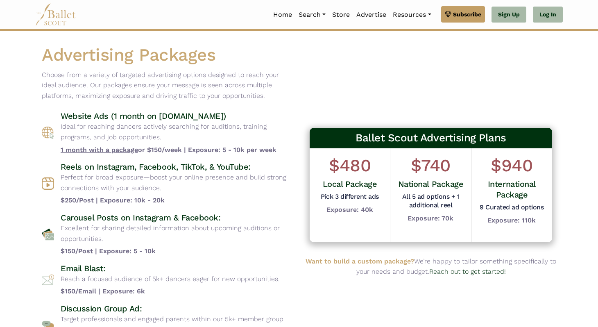
click at [137, 86] on p "Choose from a variety of targeted advertising options designed to reach your id…" at bounding box center [167, 86] width 250 height 32
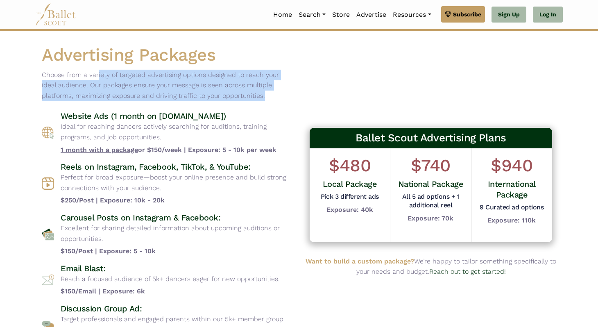
click at [137, 86] on p "Choose from a variety of targeted advertising options designed to reach your id…" at bounding box center [167, 86] width 250 height 32
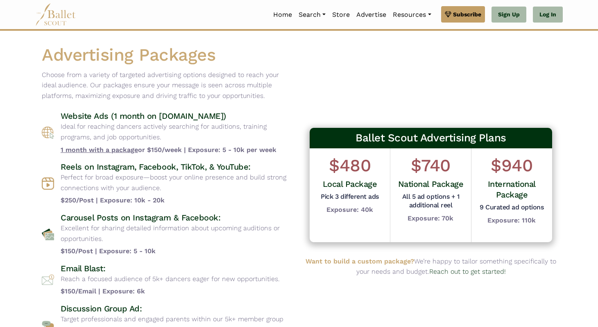
click at [137, 65] on h1 "Advertising Packages" at bounding box center [167, 55] width 250 height 23
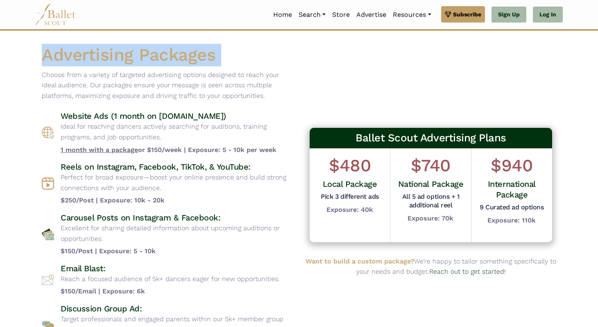
click at [137, 65] on h1 "Advertising Packages" at bounding box center [167, 55] width 250 height 23
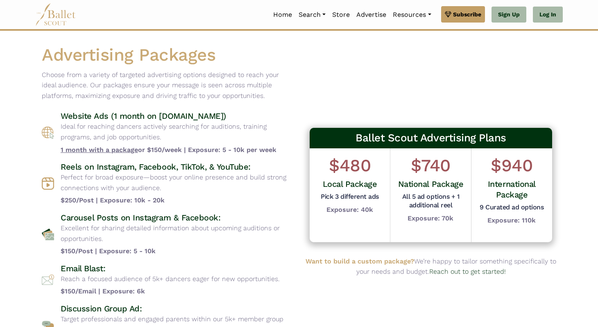
click at [138, 85] on p "Choose from a variety of targeted advertising options designed to reach your id…" at bounding box center [167, 86] width 250 height 32
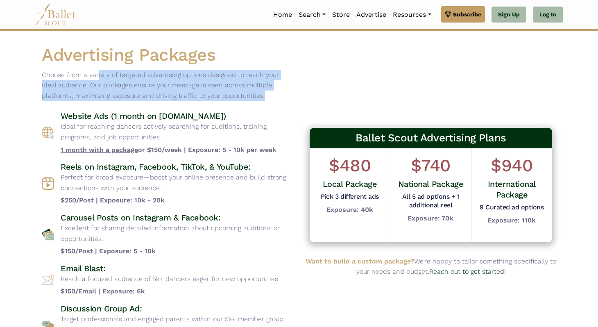
click at [138, 85] on p "Choose from a variety of targeted advertising options designed to reach your id…" at bounding box center [167, 86] width 250 height 32
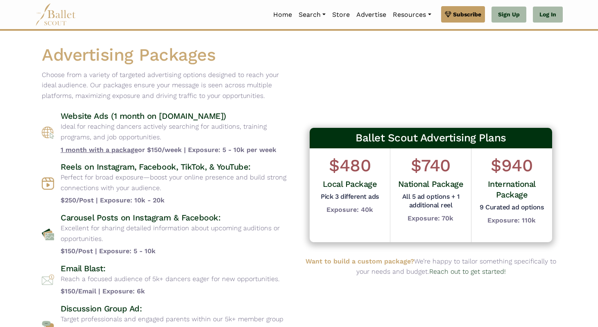
click at [141, 61] on h1 "Advertising Packages" at bounding box center [167, 55] width 250 height 23
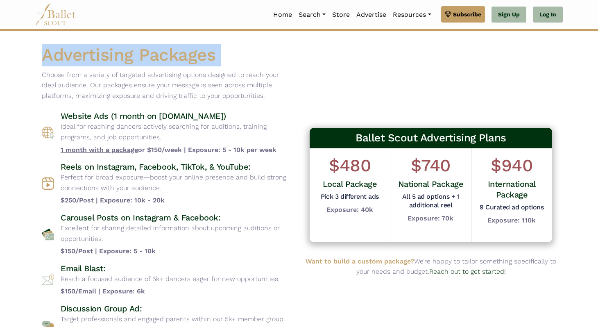
click at [141, 61] on h1 "Advertising Packages" at bounding box center [167, 55] width 250 height 23
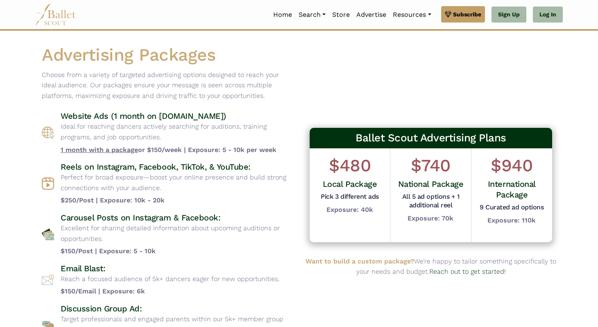
click at [130, 129] on p "Ideal for reaching dancers actively searching for auditions, training programs,…" at bounding box center [177, 131] width 232 height 21
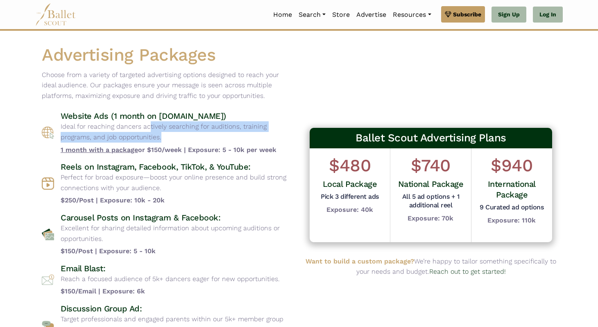
click at [130, 129] on p "Ideal for reaching dancers actively searching for auditions, training programs,…" at bounding box center [177, 131] width 232 height 21
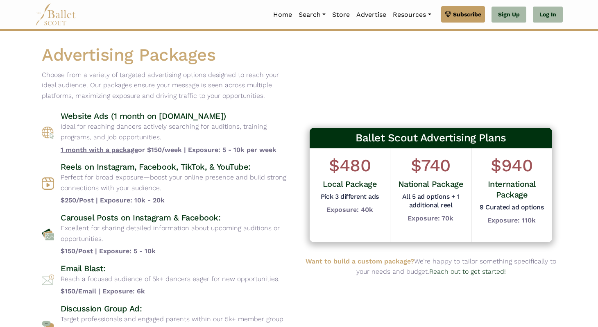
click at [153, 85] on p "Choose from a variety of targeted advertising options designed to reach your id…" at bounding box center [167, 86] width 250 height 32
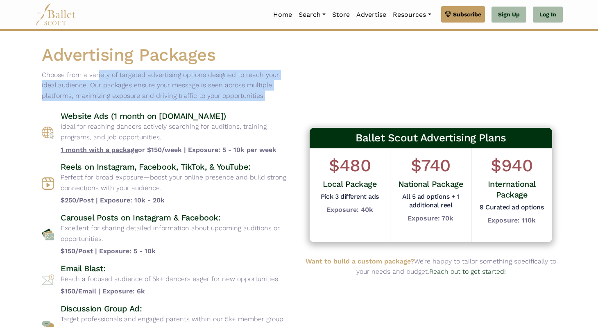
click at [153, 85] on p "Choose from a variety of targeted advertising options designed to reach your id…" at bounding box center [167, 86] width 250 height 32
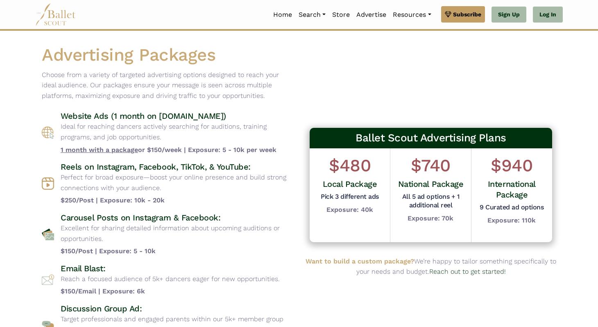
click at [127, 127] on p "Ideal for reaching dancers actively searching for auditions, training programs,…" at bounding box center [177, 131] width 232 height 21
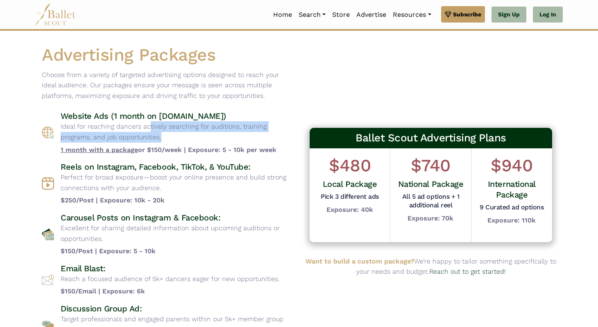
click at [127, 127] on p "Ideal for reaching dancers actively searching for auditions, training programs,…" at bounding box center [177, 131] width 232 height 21
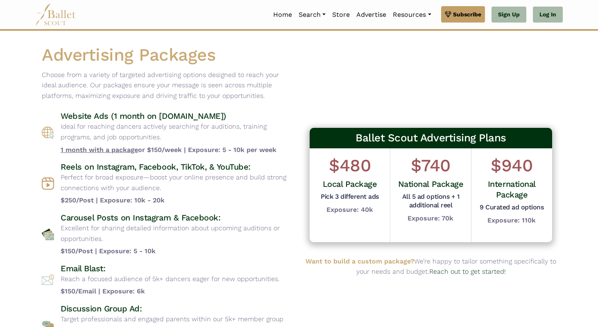
click at [130, 70] on p "Choose from a variety of targeted advertising options designed to reach your id…" at bounding box center [167, 86] width 250 height 32
click at [130, 80] on p "Choose from a variety of targeted advertising options designed to reach your id…" at bounding box center [167, 86] width 250 height 32
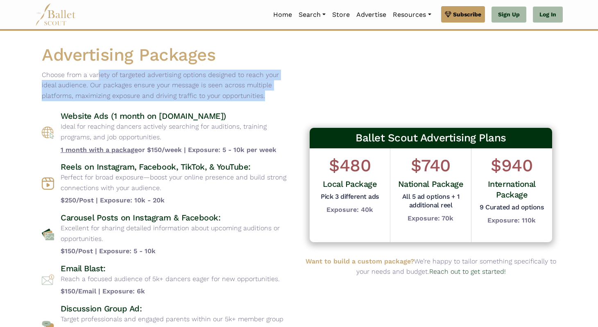
click at [130, 80] on p "Choose from a variety of targeted advertising options designed to reach your id…" at bounding box center [167, 86] width 250 height 32
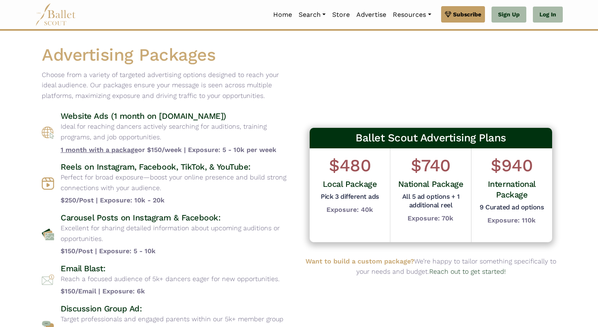
click at [131, 80] on p "Choose from a variety of targeted advertising options designed to reach your id…" at bounding box center [167, 86] width 250 height 32
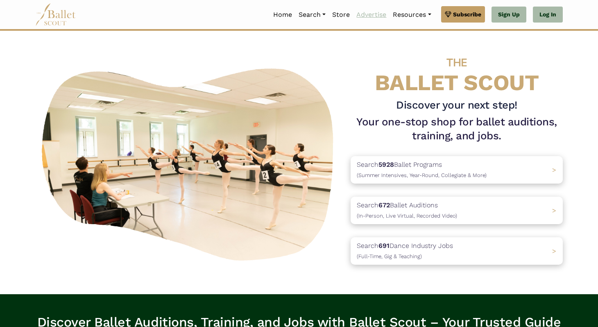
click at [368, 20] on link "Advertise" at bounding box center [371, 14] width 36 height 17
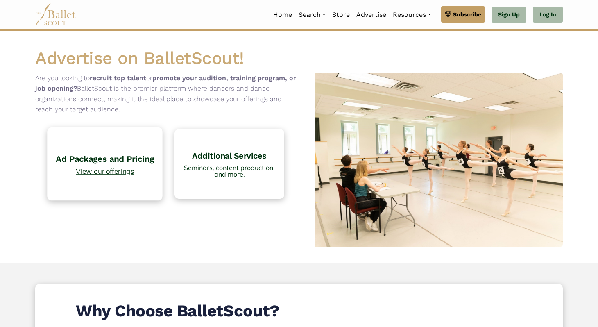
click at [120, 148] on link "Ad Packages and Pricing View our offerings" at bounding box center [104, 163] width 115 height 73
